Goal: Entertainment & Leisure: Consume media (video, audio)

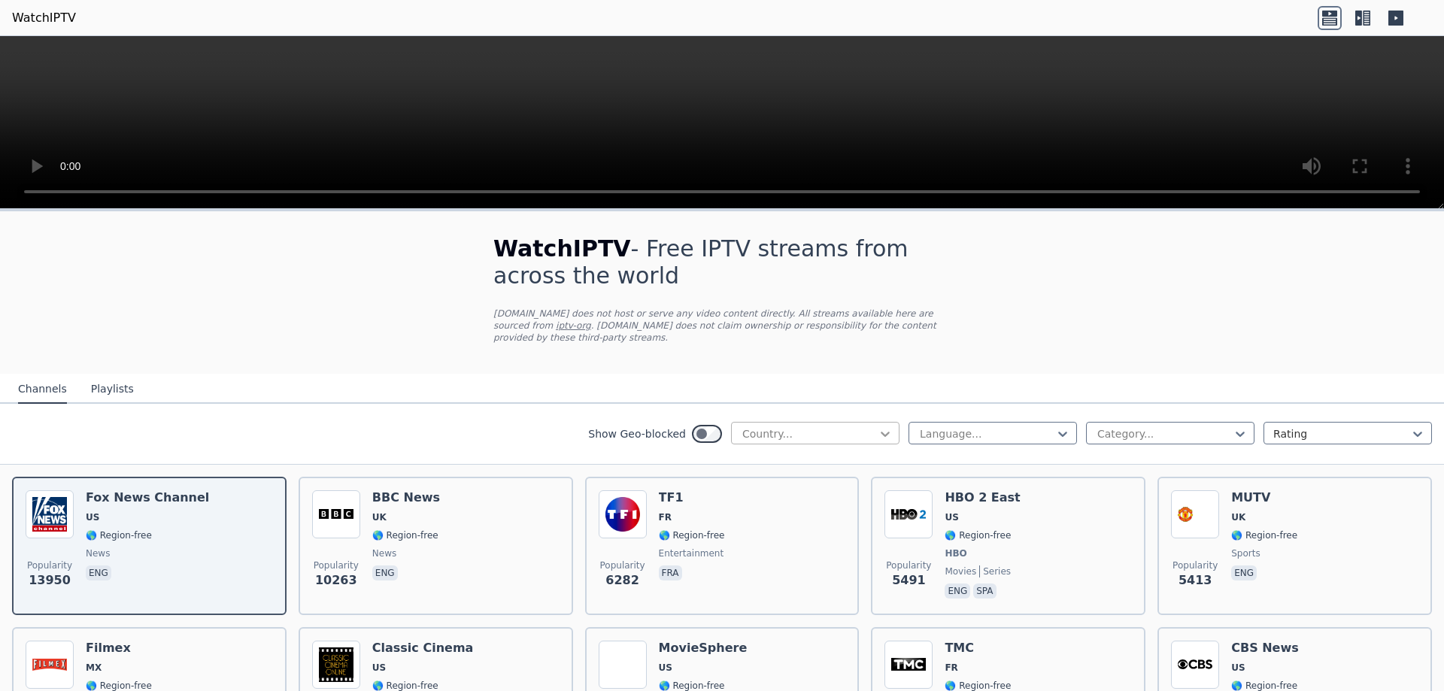
click at [878, 426] on icon at bounding box center [885, 433] width 15 height 15
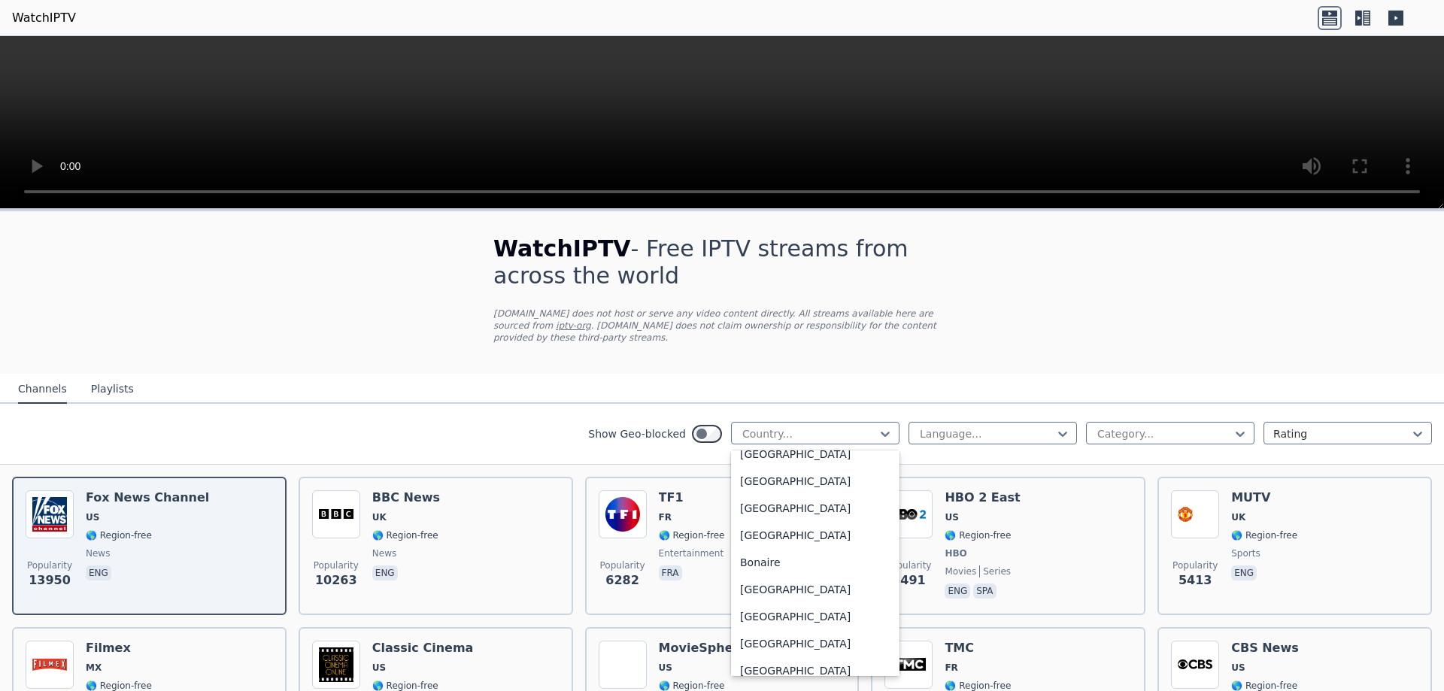
scroll to position [566, 0]
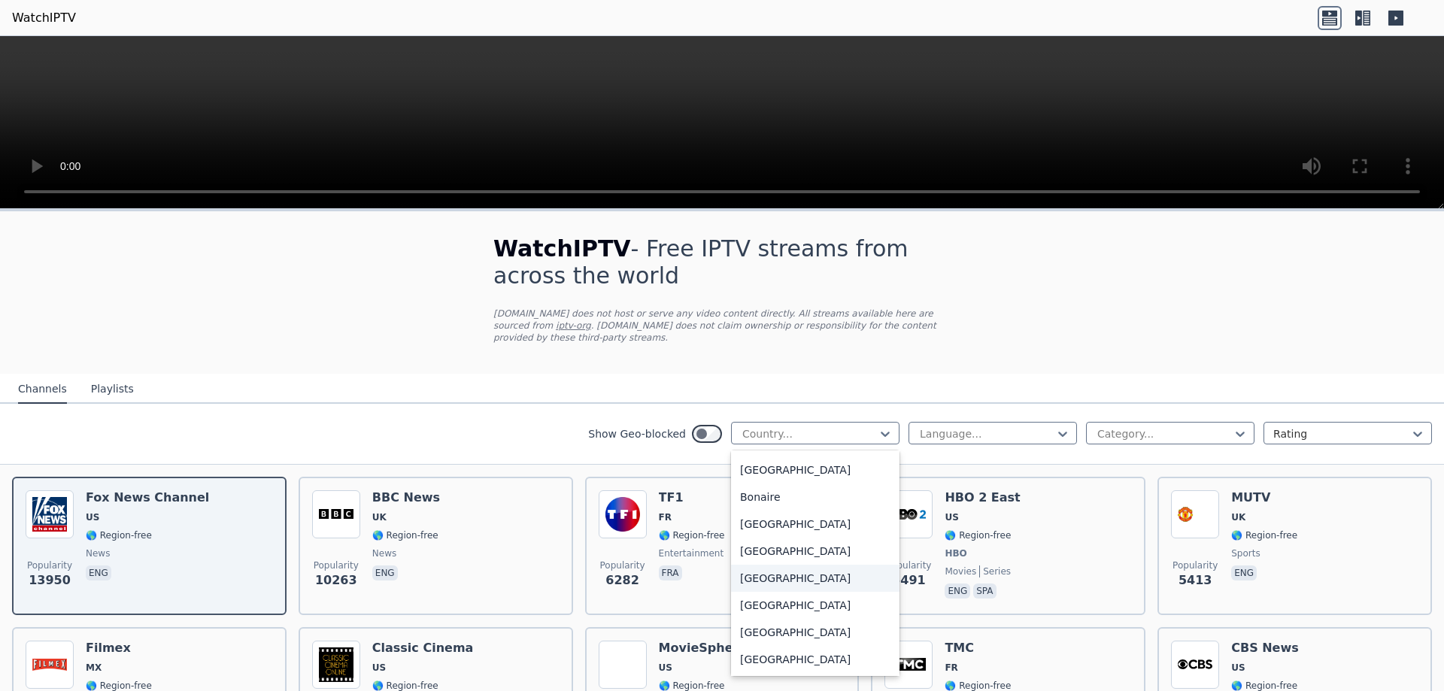
click at [740, 565] on div "[GEOGRAPHIC_DATA]" at bounding box center [815, 578] width 168 height 27
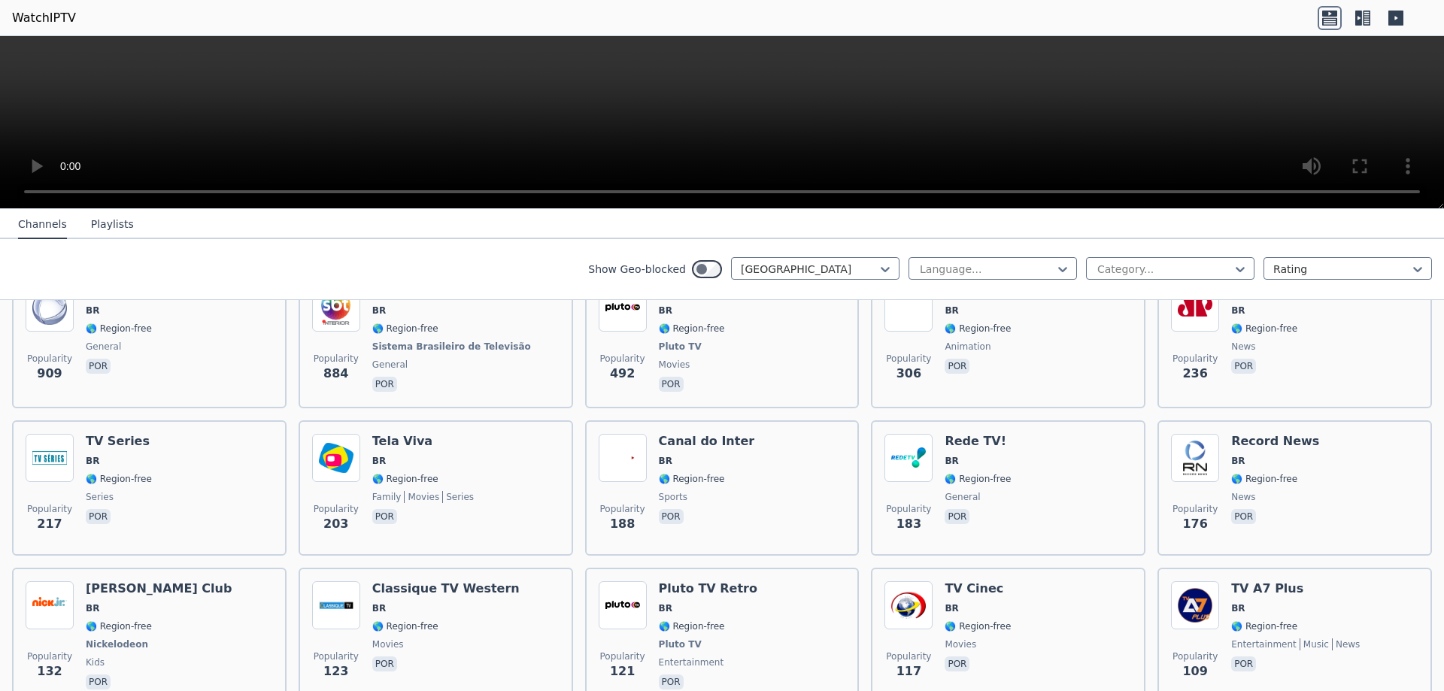
scroll to position [138, 0]
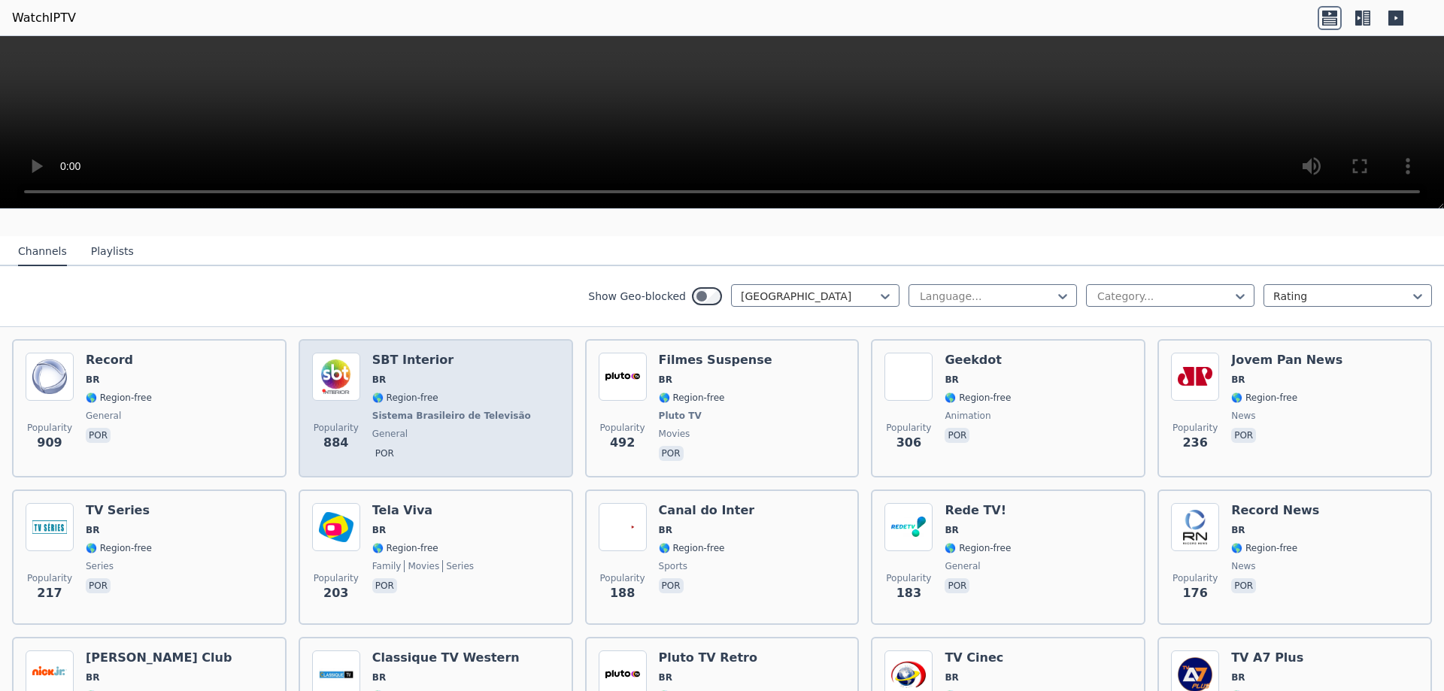
click at [339, 359] on img at bounding box center [336, 377] width 48 height 48
click at [413, 374] on span "BR" at bounding box center [453, 380] width 162 height 12
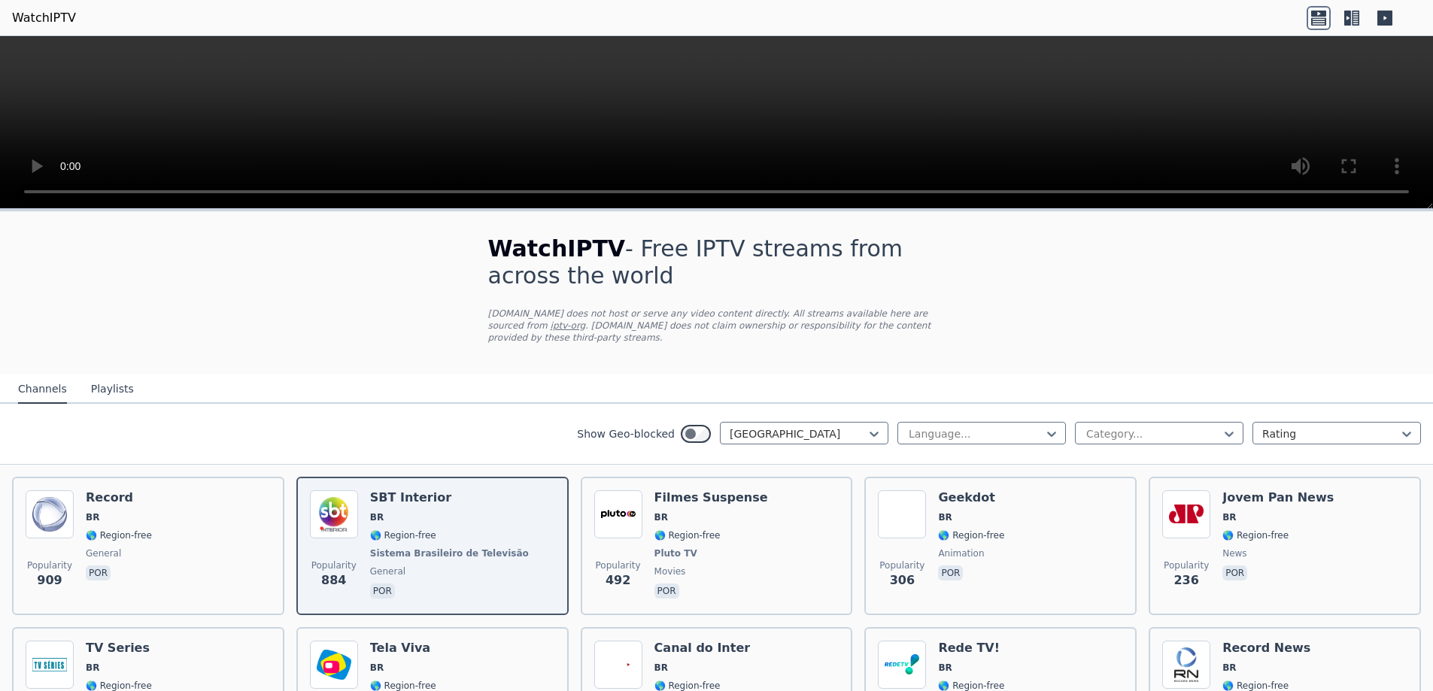
scroll to position [35, 0]
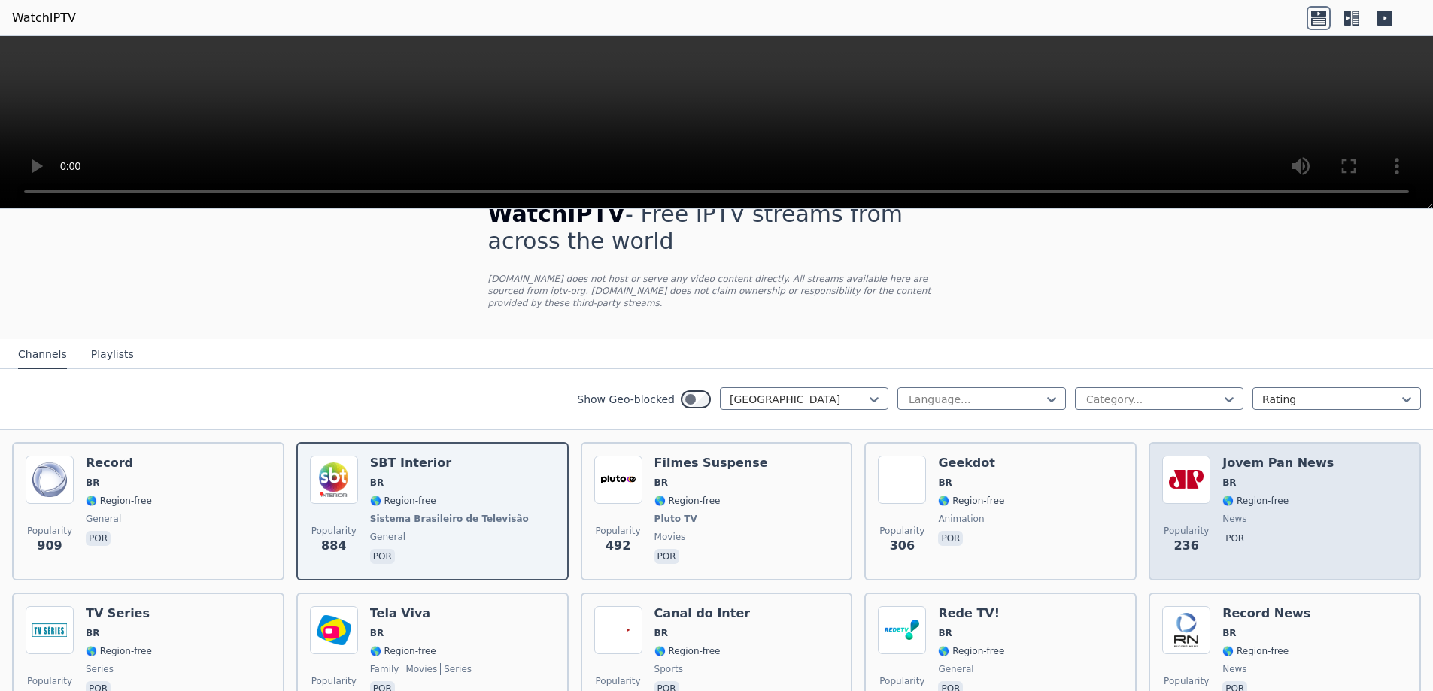
click at [1242, 477] on span "BR" at bounding box center [1277, 483] width 111 height 12
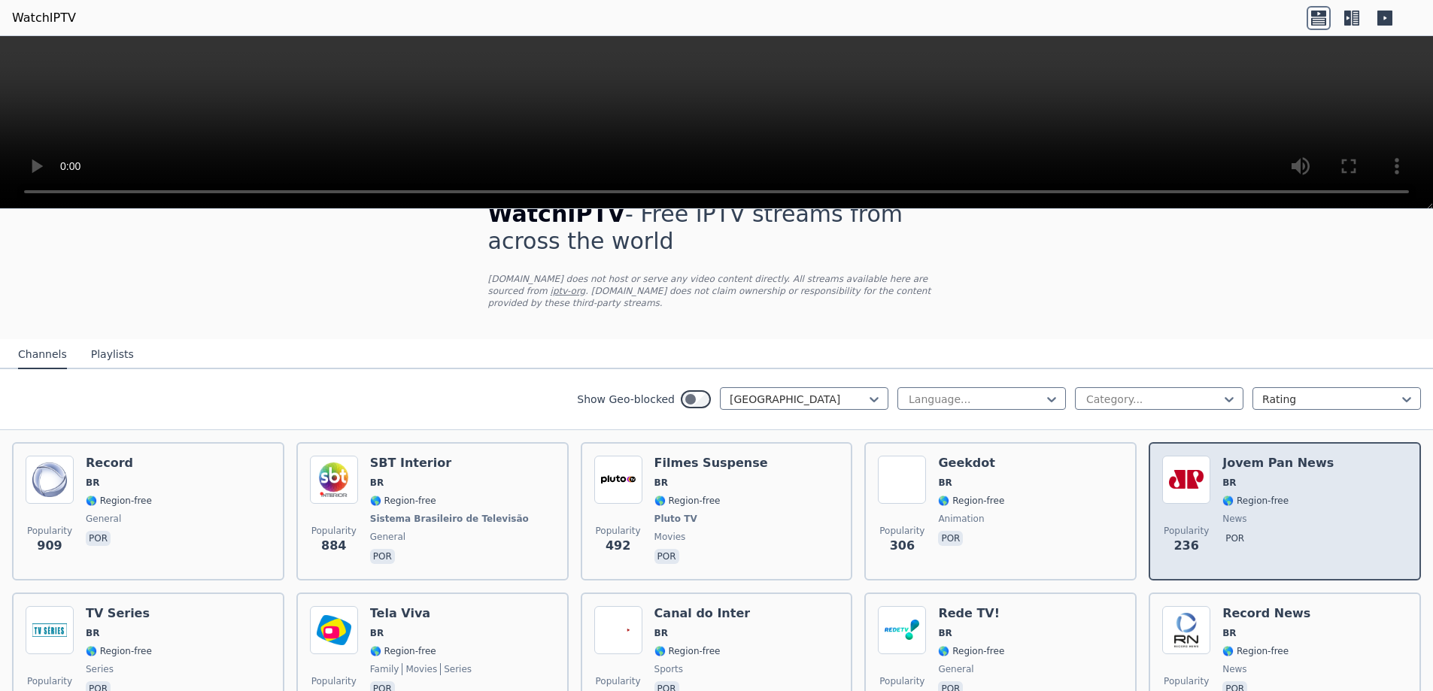
click at [1273, 495] on span "🌎 Region-free" at bounding box center [1277, 501] width 111 height 12
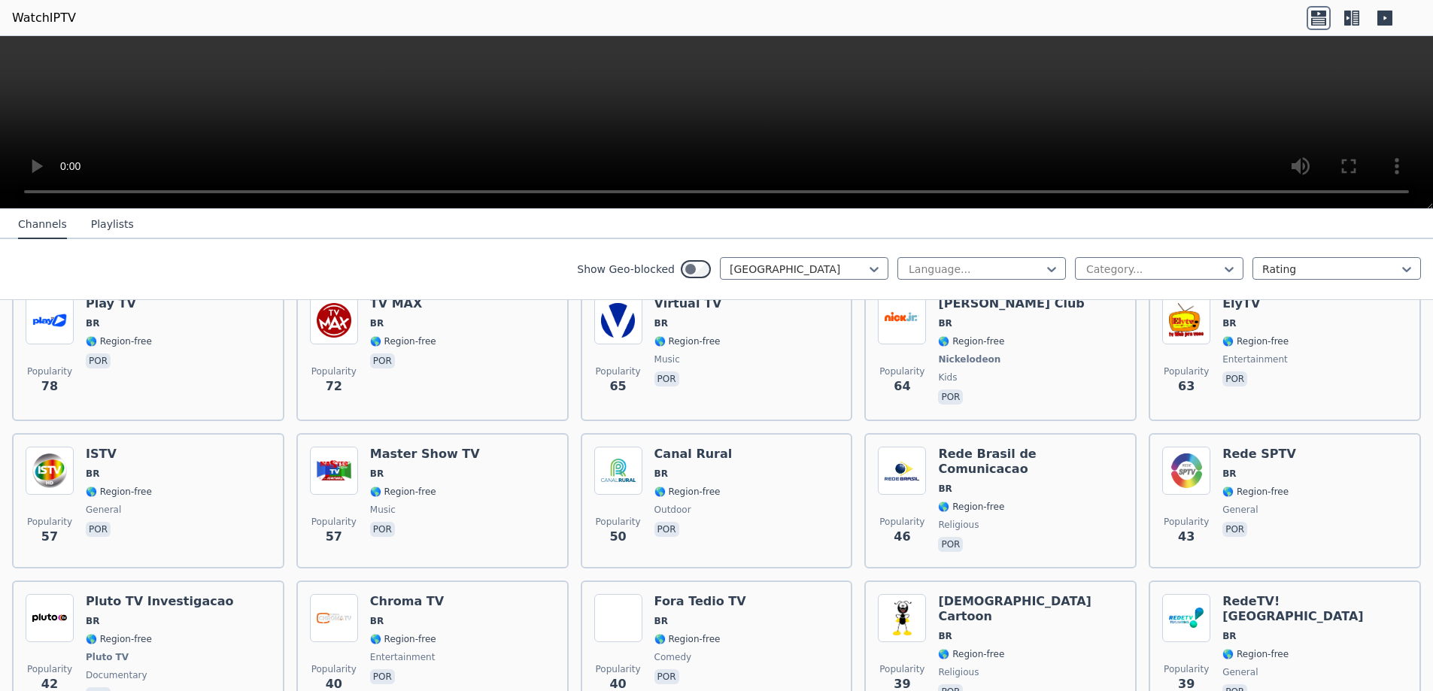
scroll to position [775, 0]
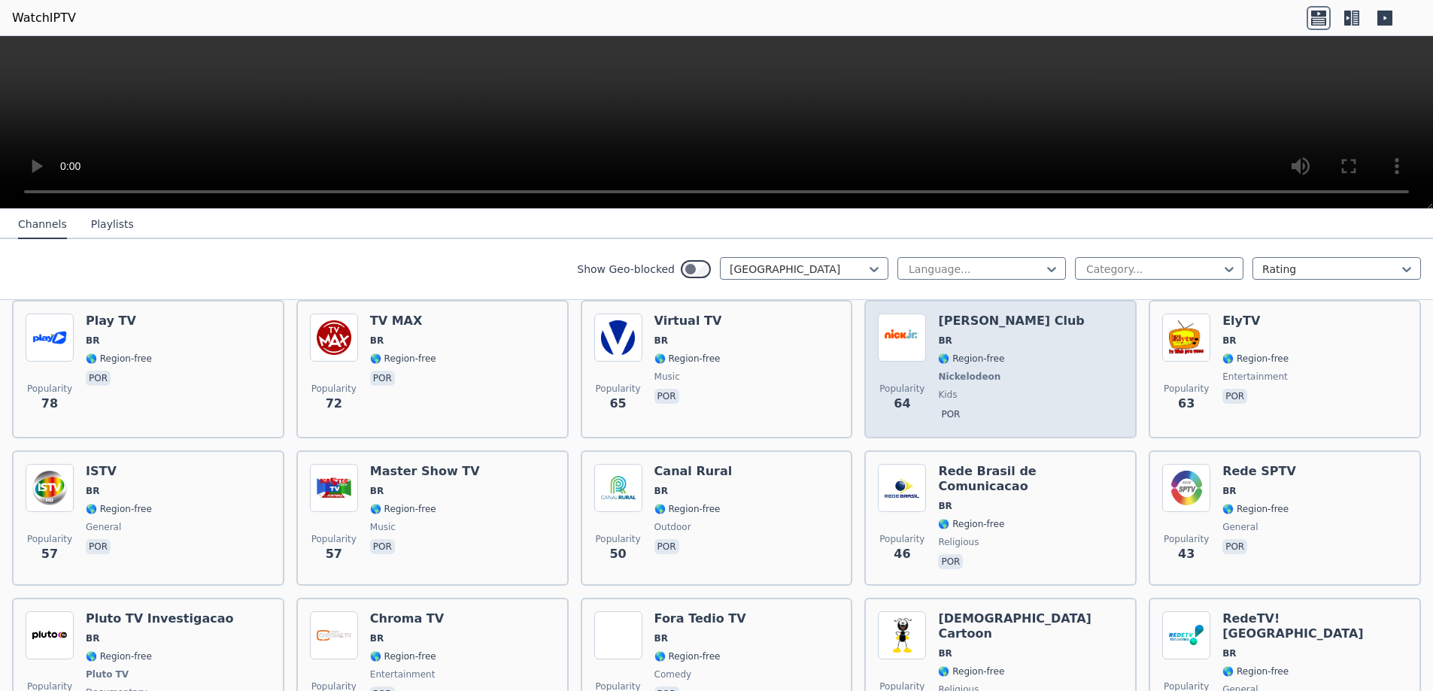
click at [981, 353] on span "🌎 Region-free" at bounding box center [971, 359] width 66 height 12
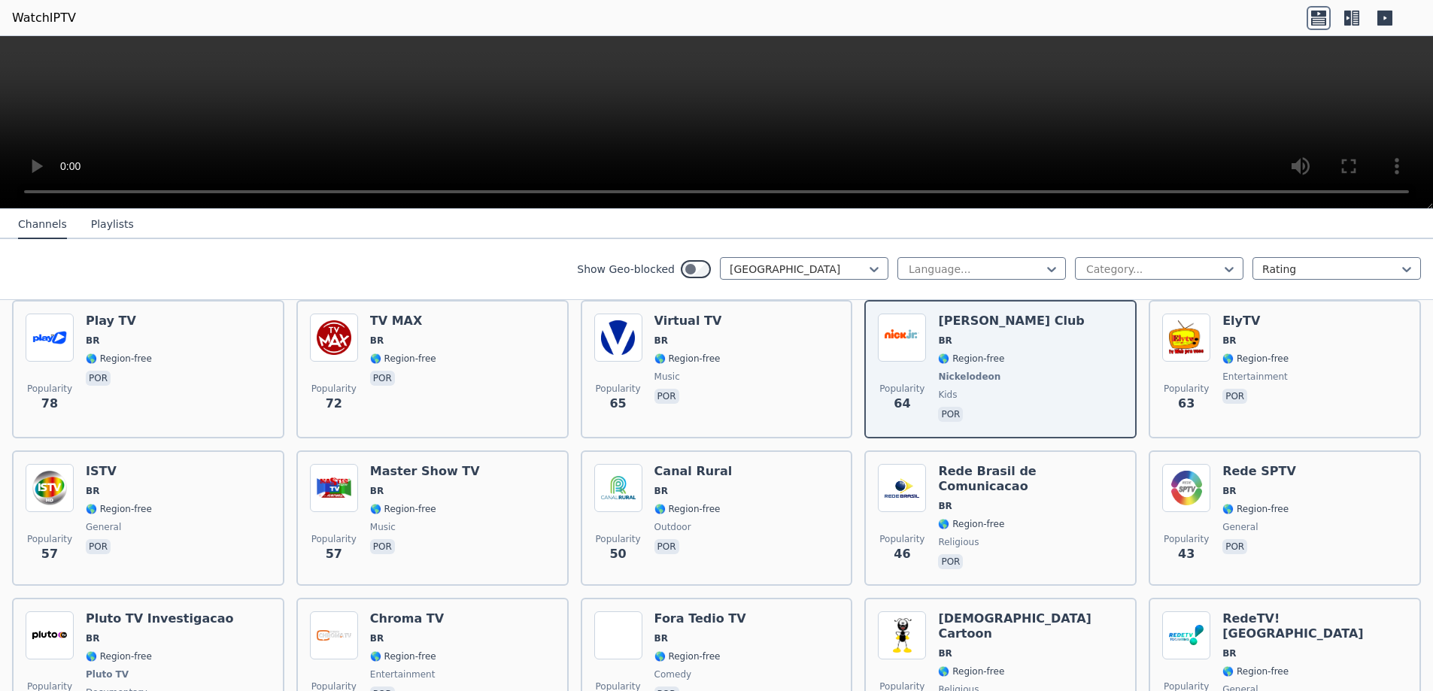
click at [108, 223] on button "Playlists" at bounding box center [112, 225] width 43 height 29
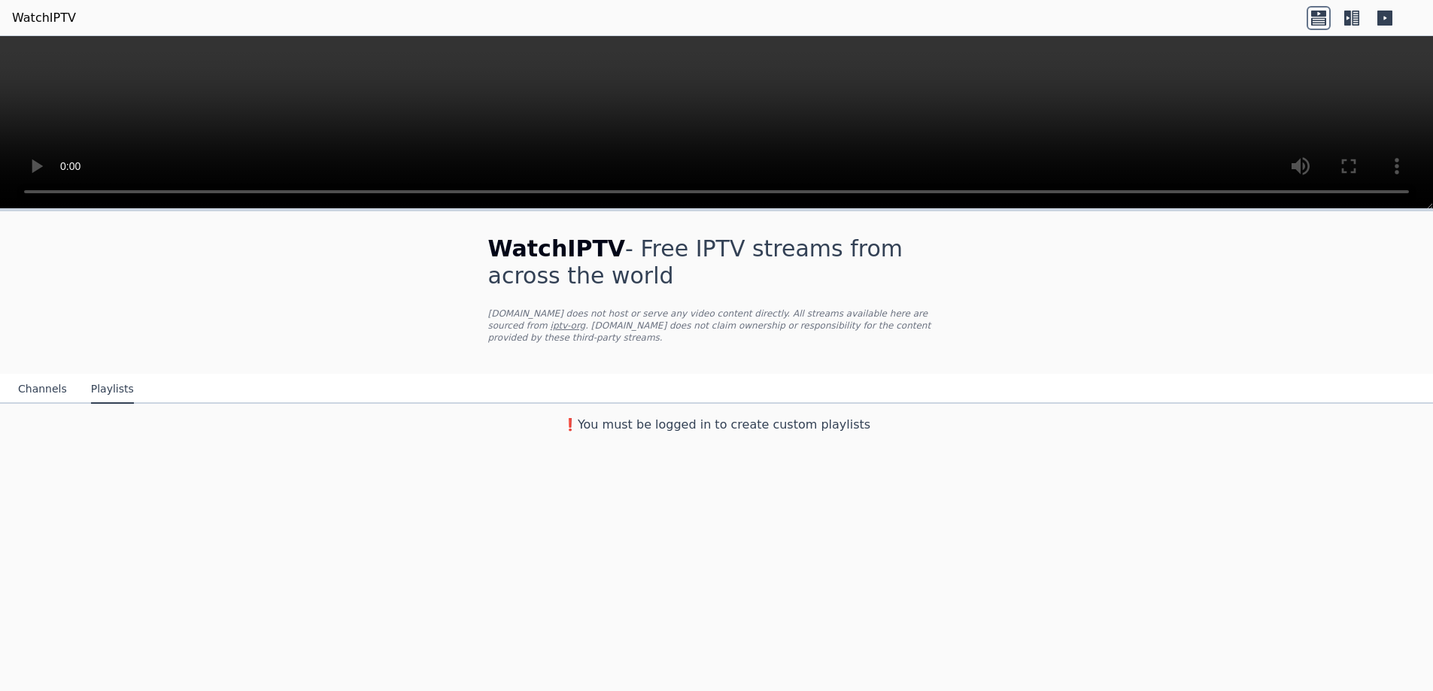
scroll to position [0, 0]
click at [49, 378] on button "Channels" at bounding box center [42, 389] width 49 height 29
